Goal: Contribute content

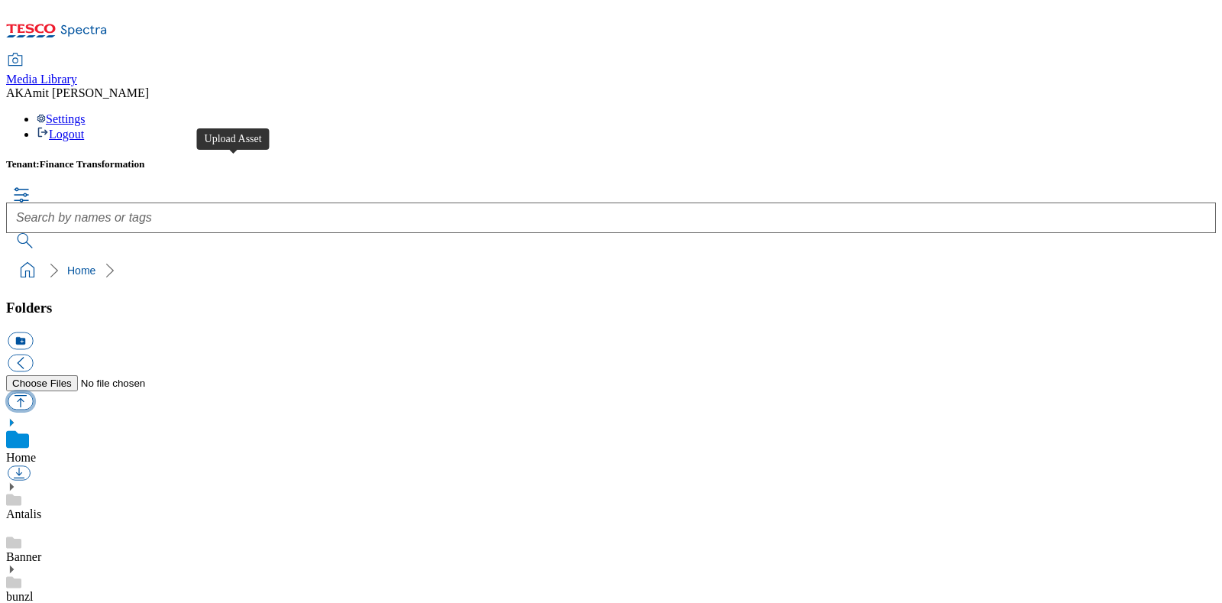
click at [33, 392] on button "button" at bounding box center [20, 401] width 25 height 18
type input "C:\fakepath\720003261001.jpg"
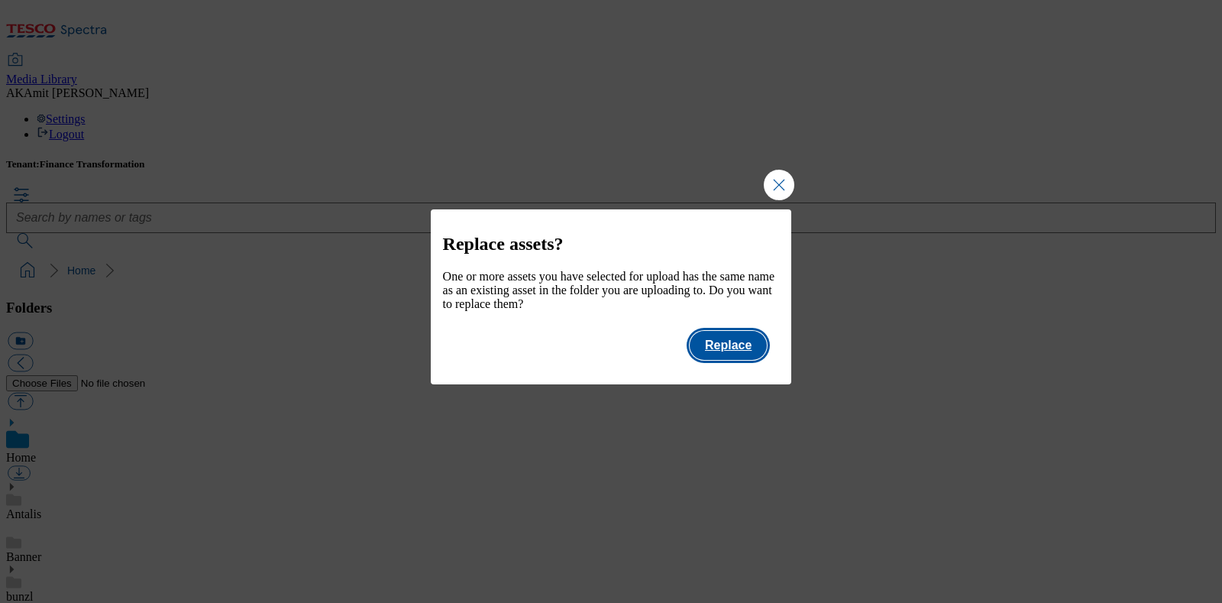
click at [709, 348] on button "Replace" at bounding box center [728, 345] width 77 height 29
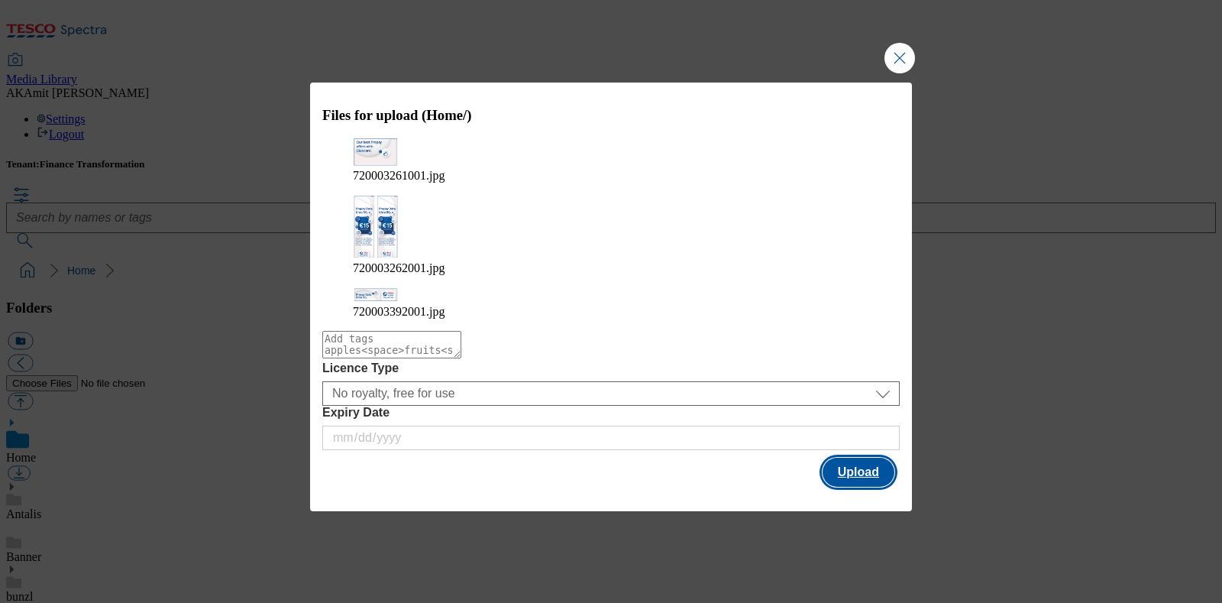
click at [856, 458] on button "Upload" at bounding box center [859, 472] width 72 height 29
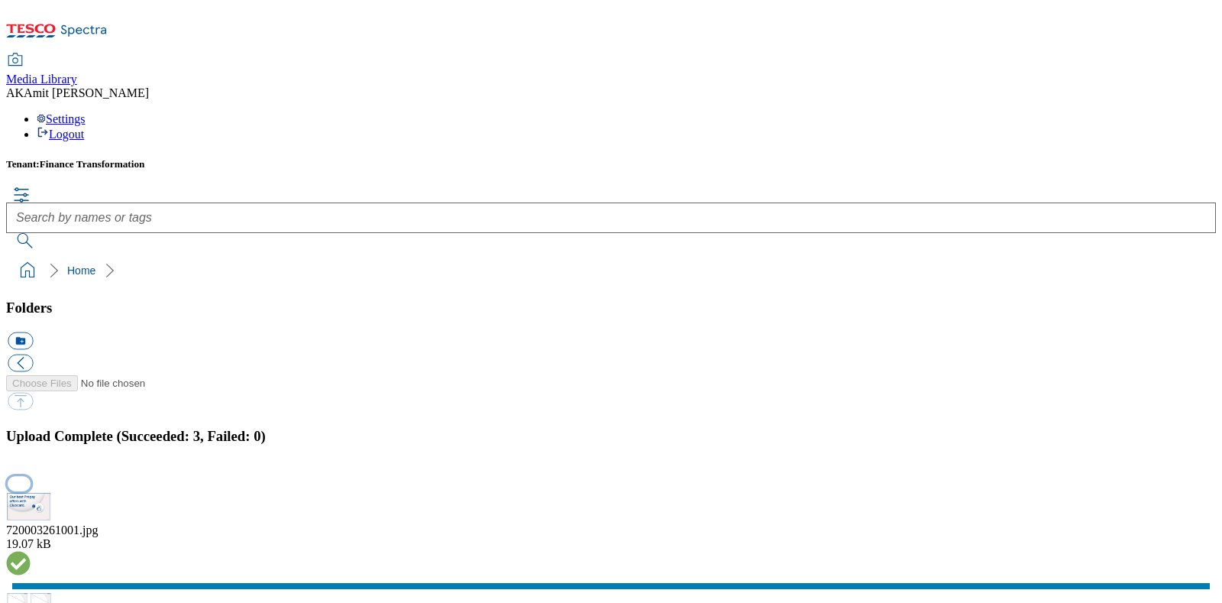
click at [31, 477] on button "button" at bounding box center [19, 484] width 23 height 15
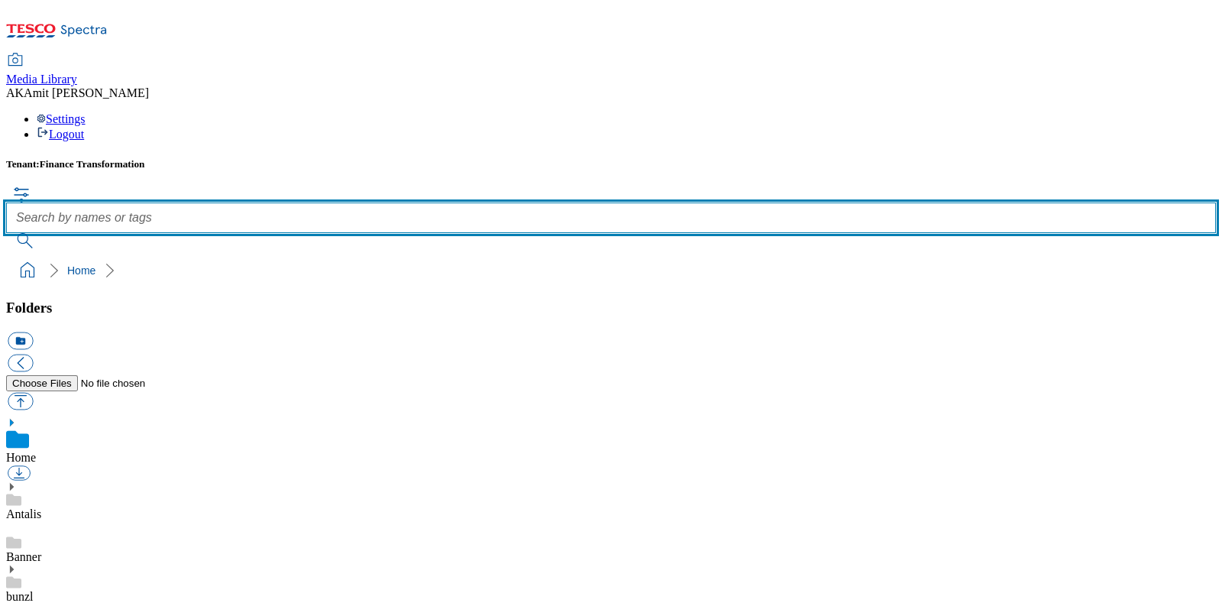
click at [680, 202] on input "text" at bounding box center [611, 217] width 1210 height 31
paste input "720003261001"
type input "720003261001"
click at [6, 233] on button "submit" at bounding box center [26, 240] width 40 height 15
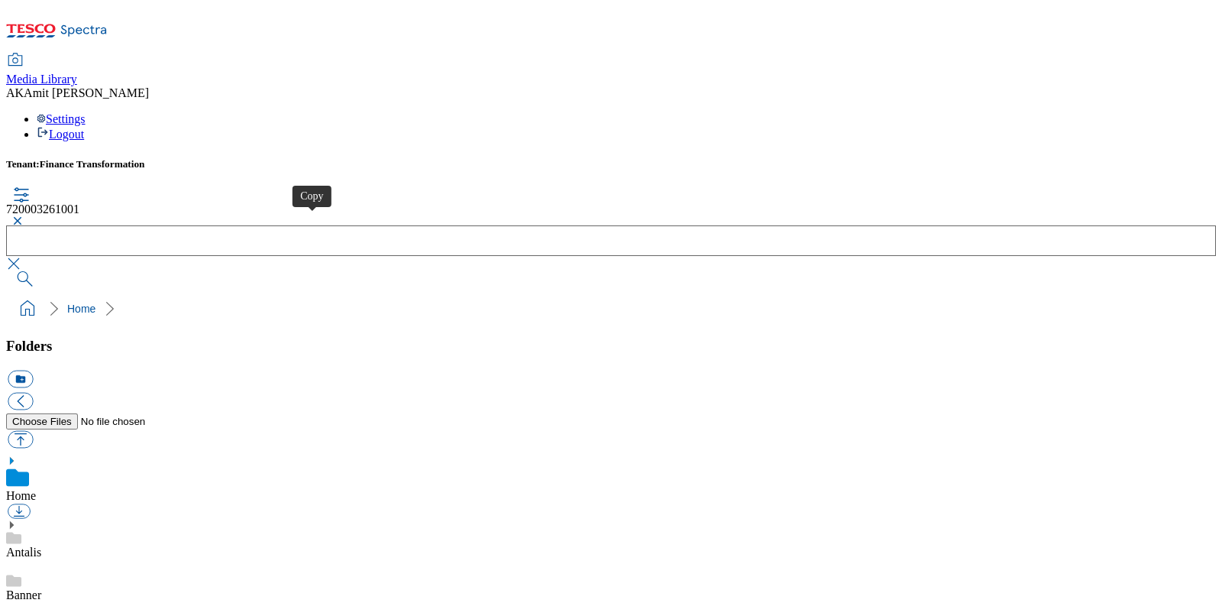
click at [24, 216] on button "button" at bounding box center [15, 220] width 18 height 9
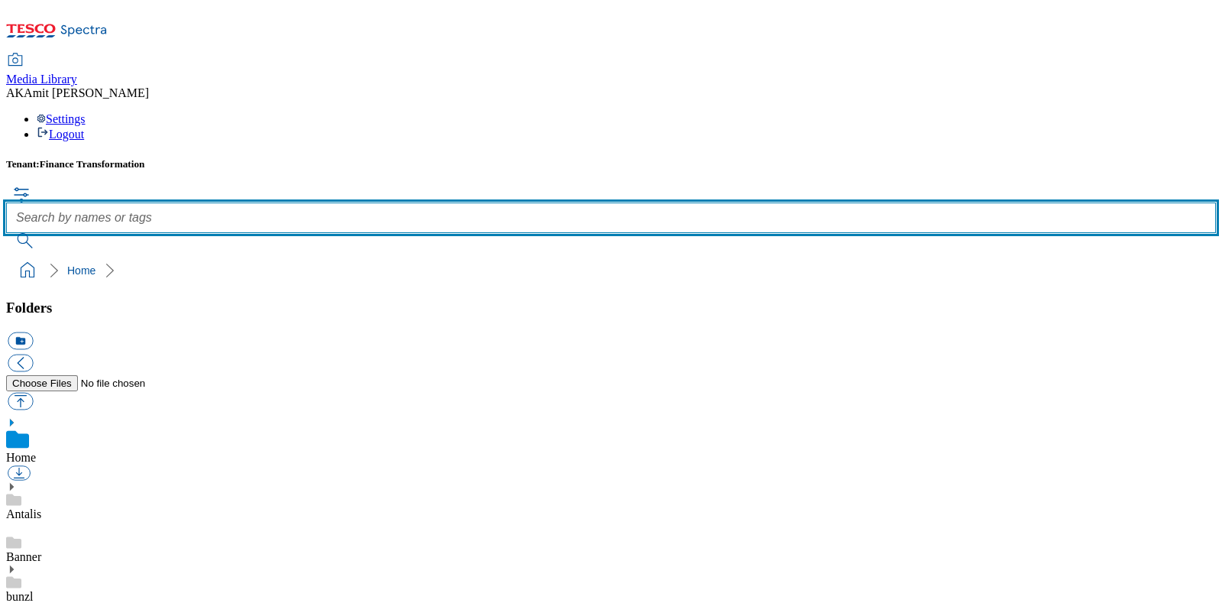
click at [510, 202] on input "text" at bounding box center [611, 217] width 1210 height 31
paste input "720003262001"
type input "720003262001"
click at [6, 233] on button "submit" at bounding box center [26, 240] width 40 height 15
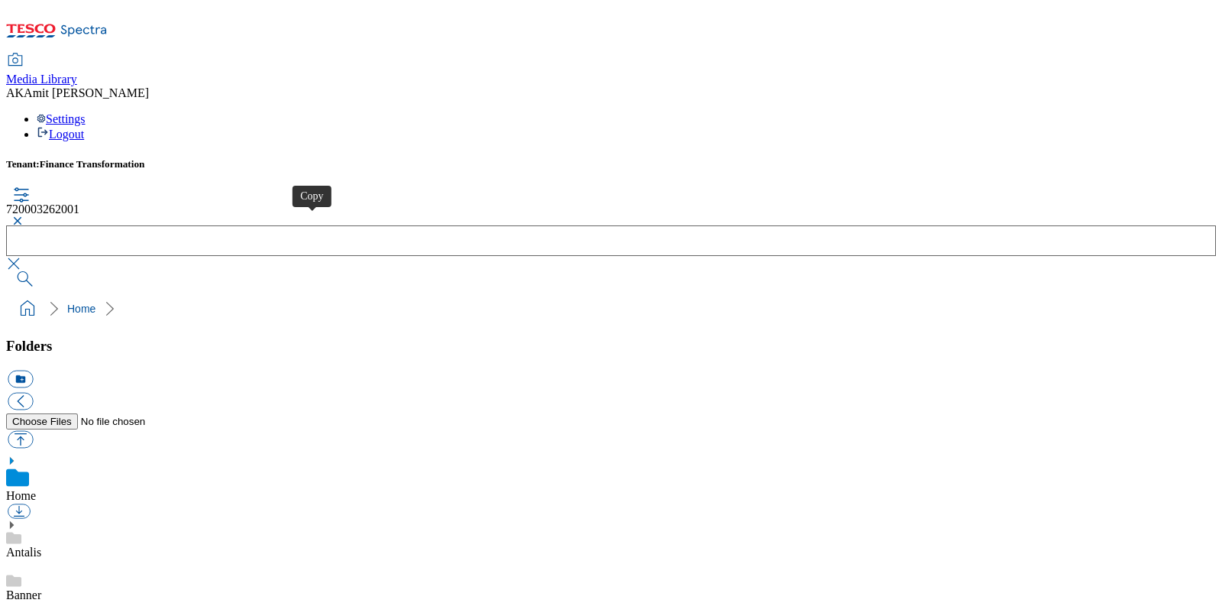
click at [24, 216] on button "button" at bounding box center [15, 220] width 18 height 9
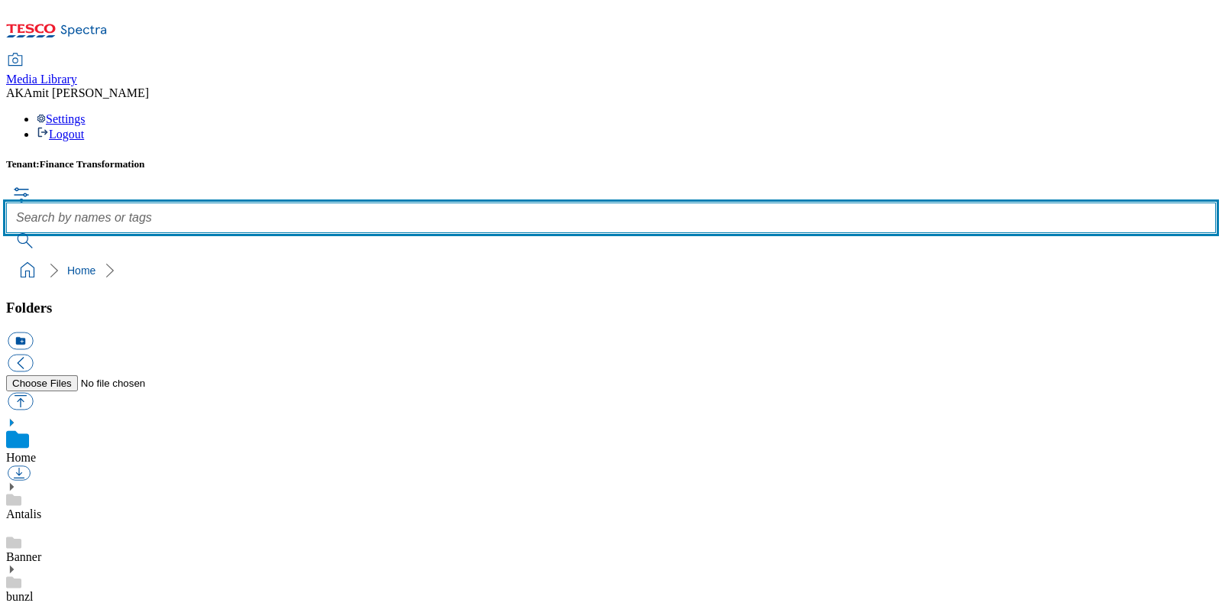
click at [512, 202] on input "text" at bounding box center [611, 217] width 1210 height 31
paste input "720003392001"
type input "720003392001"
click at [6, 233] on button "submit" at bounding box center [26, 240] width 40 height 15
